Goal: Task Accomplishment & Management: Manage account settings

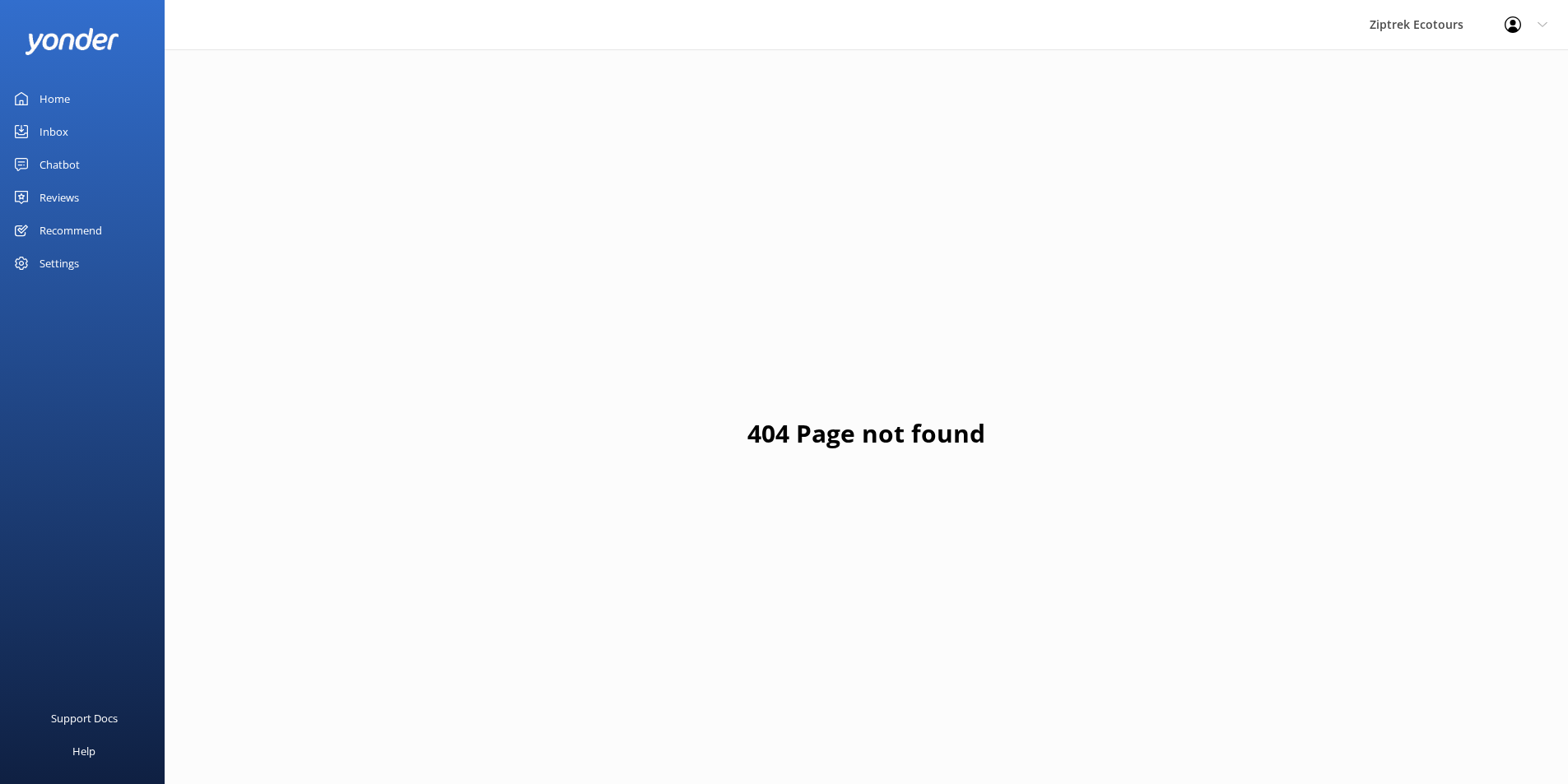
click at [93, 182] on link "Reviews" at bounding box center [82, 197] width 164 height 33
